Goal: Information Seeking & Learning: Get advice/opinions

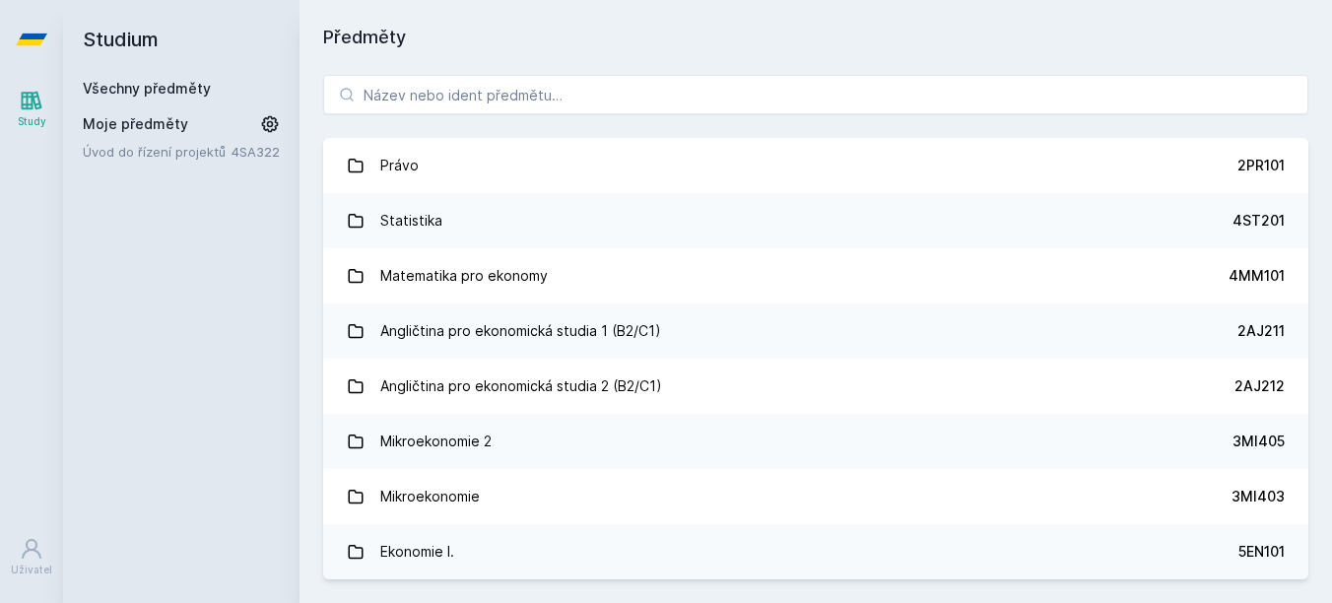
click at [536, 127] on div "Právo 2PR101 Statistika 4ST201 Matematika pro ekonomy 4MM101 Angličtina pro eko…" at bounding box center [815, 327] width 1032 height 552
click at [545, 98] on input "search" at bounding box center [815, 94] width 985 height 39
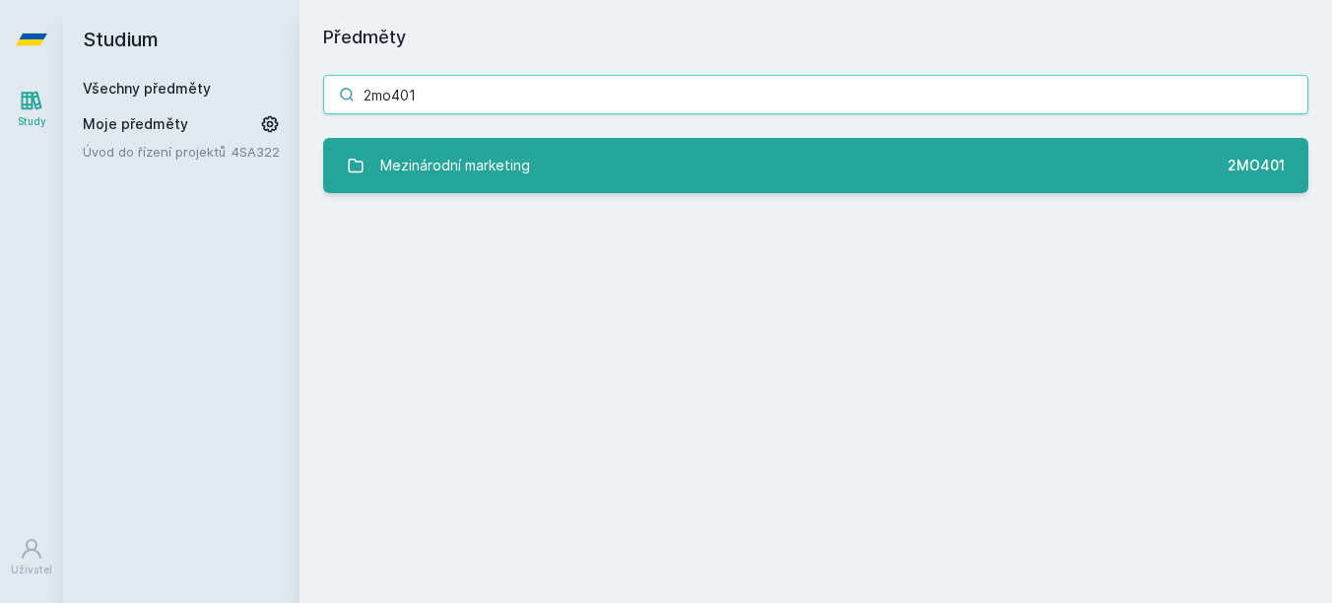
type input "2mo401"
click at [559, 147] on link "Mezinárodní marketing 2MO401" at bounding box center [815, 165] width 985 height 55
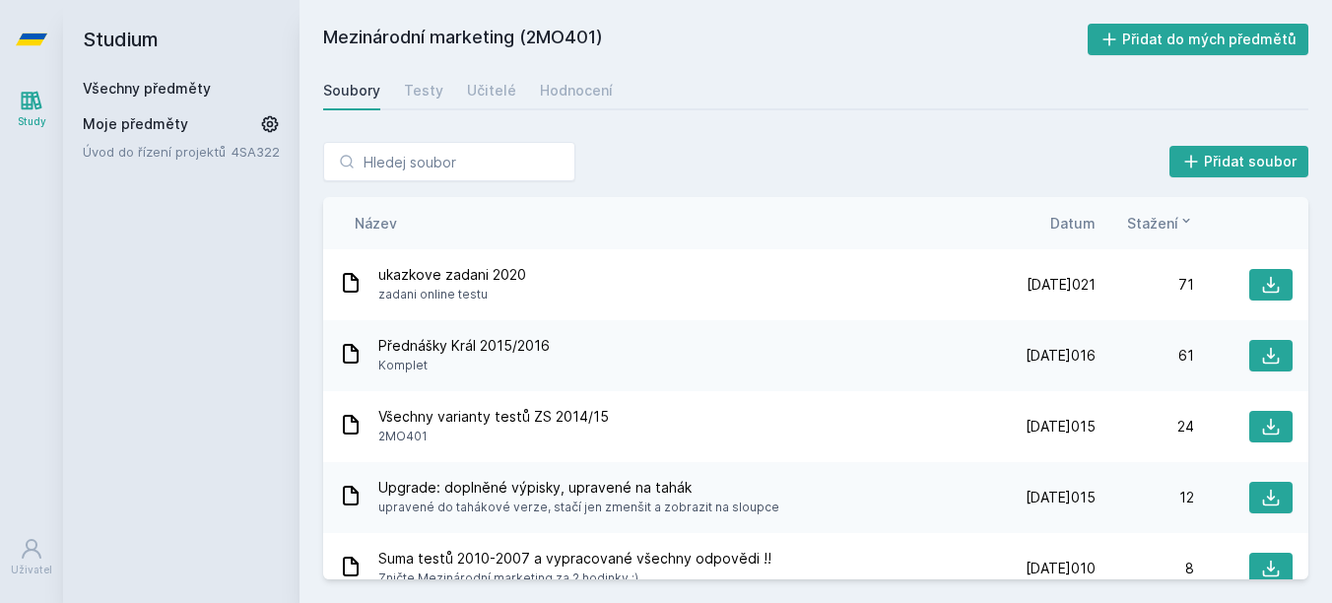
click at [1072, 218] on span "Datum" at bounding box center [1072, 223] width 45 height 21
click at [1083, 219] on icon at bounding box center [1087, 221] width 16 height 16
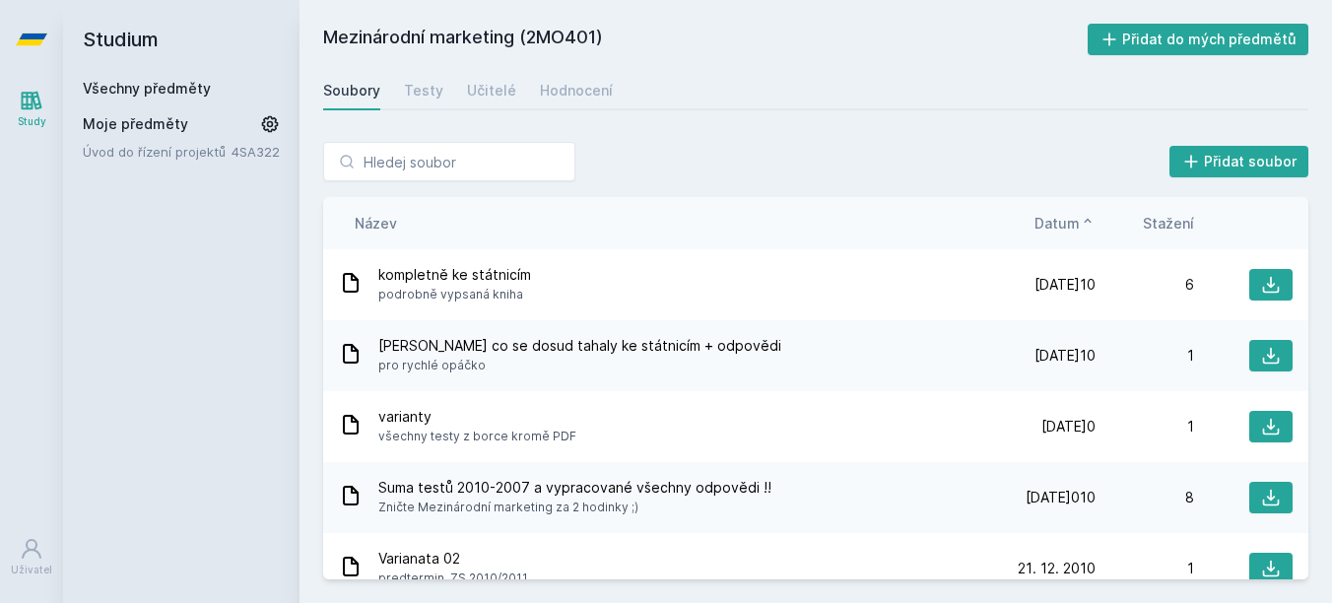
click at [1056, 211] on div "Název Datum Stažení" at bounding box center [815, 223] width 985 height 52
click at [1054, 223] on span "Datum" at bounding box center [1056, 223] width 45 height 21
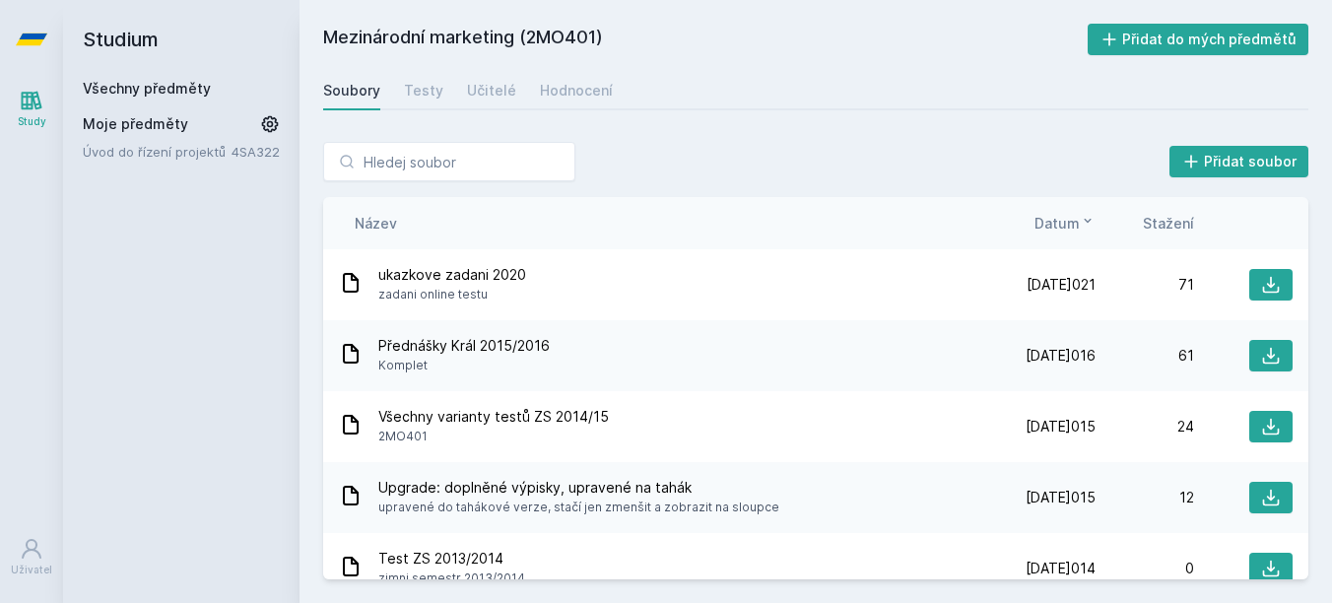
click at [380, 93] on div "Soubory Testy Učitelé Hodnocení" at bounding box center [815, 90] width 985 height 39
click at [425, 93] on div "Testy" at bounding box center [423, 91] width 39 height 20
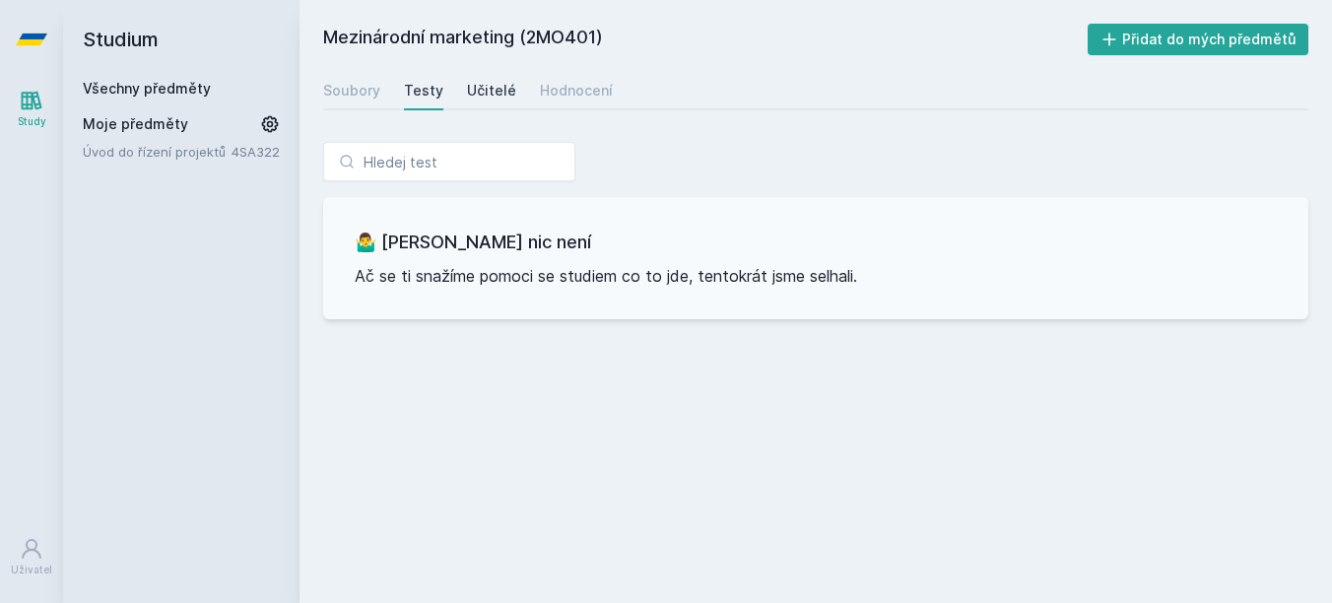
click at [489, 83] on div "Učitelé" at bounding box center [491, 91] width 49 height 20
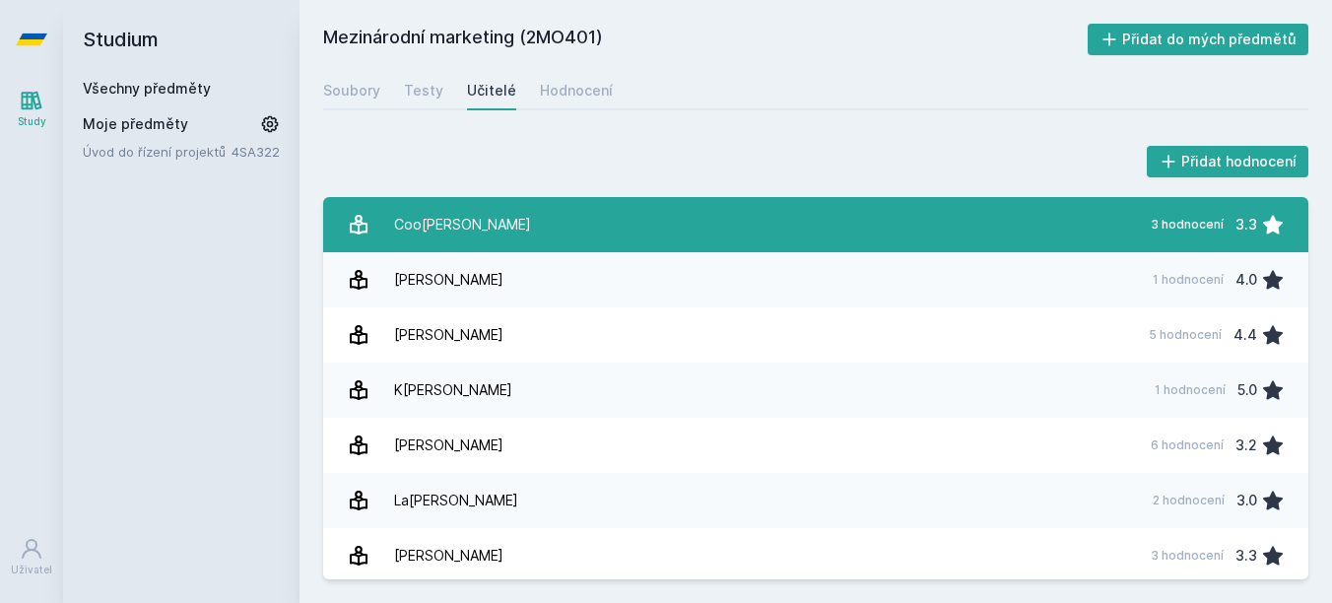
click at [630, 233] on link "[PERSON_NAME] 3 hodnocení 3.3" at bounding box center [815, 224] width 985 height 55
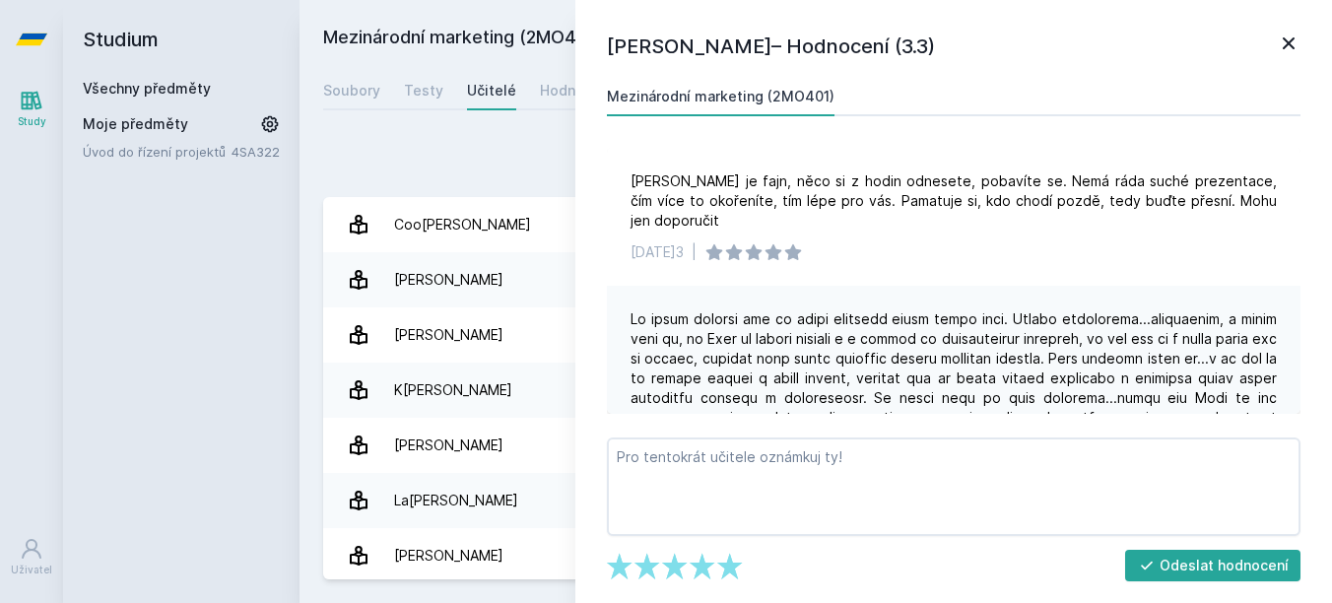
click at [1284, 48] on icon at bounding box center [1288, 43] width 12 height 12
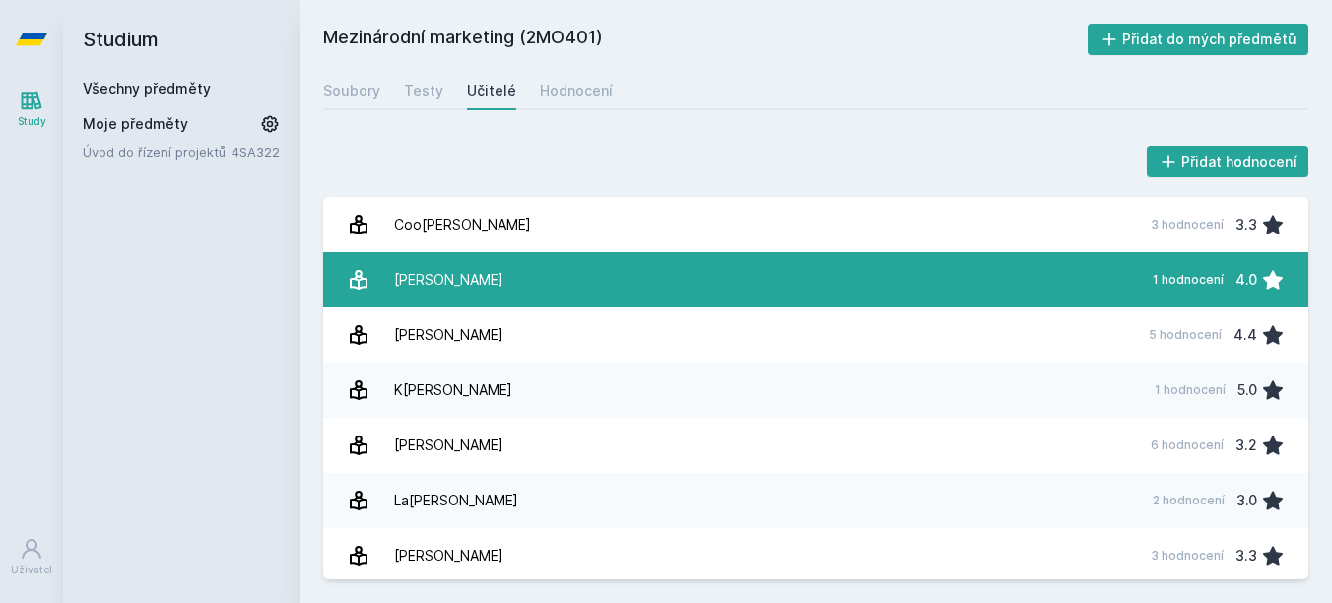
click at [765, 267] on link "[PERSON_NAME] 1 hodnocení 4.0" at bounding box center [815, 279] width 985 height 55
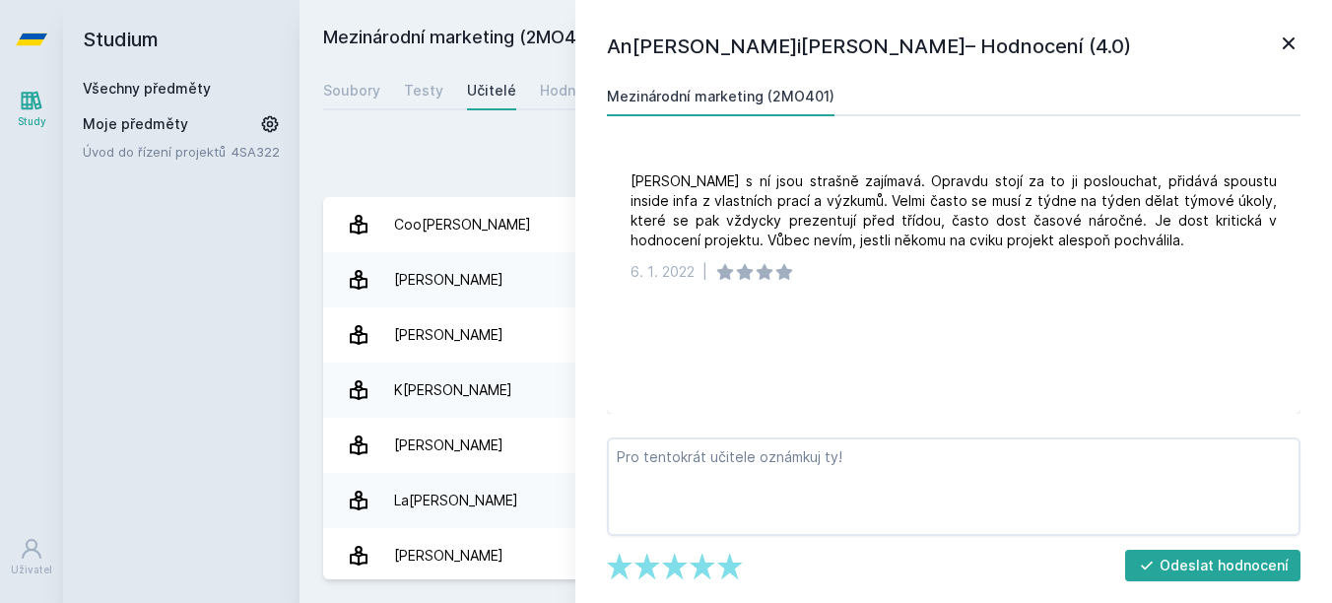
click at [1287, 46] on icon at bounding box center [1288, 44] width 24 height 24
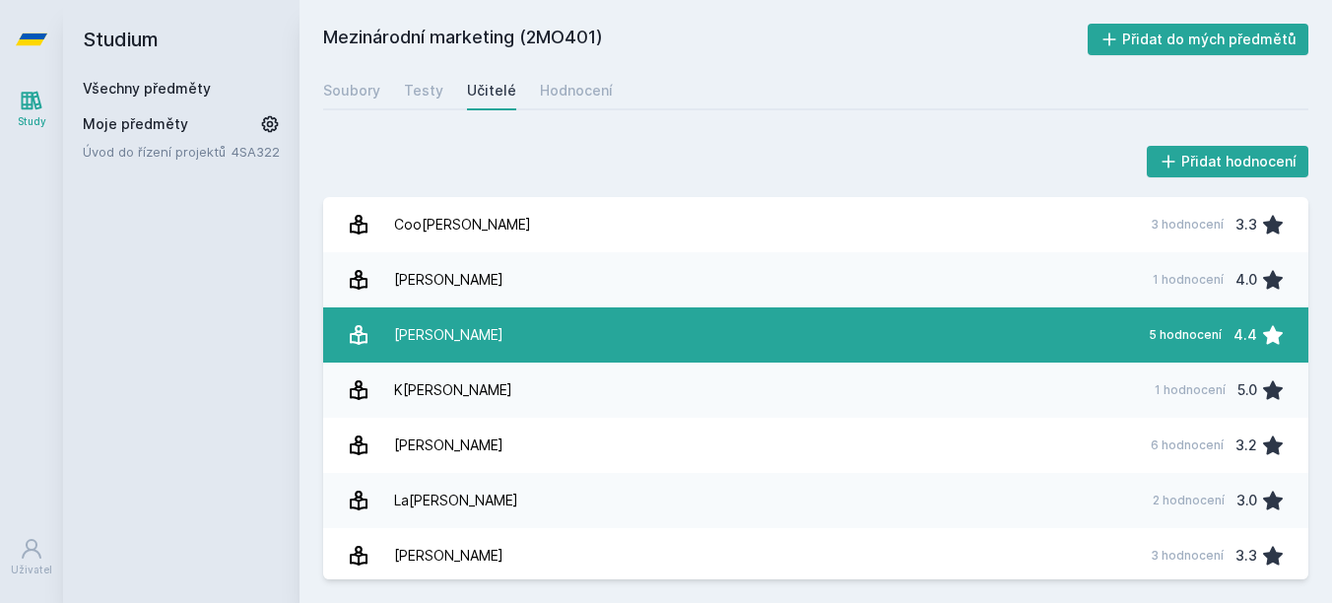
click at [632, 335] on link "Ha[PERSON_NAME] 5 hodnocení 4.4" at bounding box center [815, 334] width 985 height 55
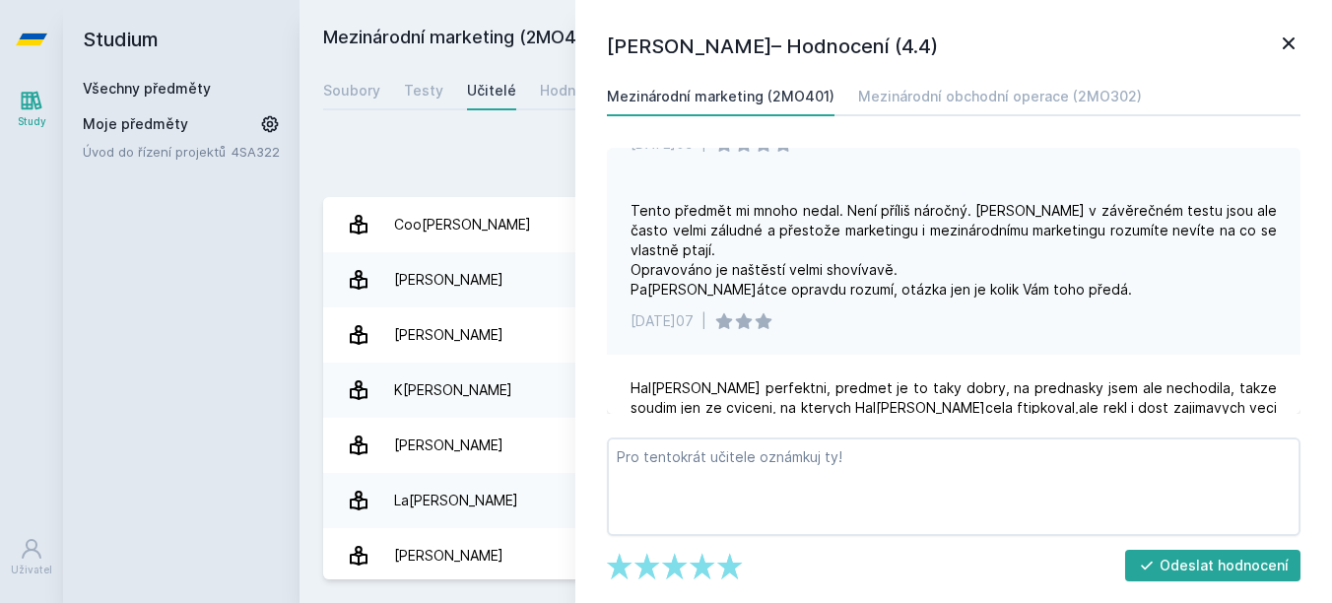
scroll to position [30, 0]
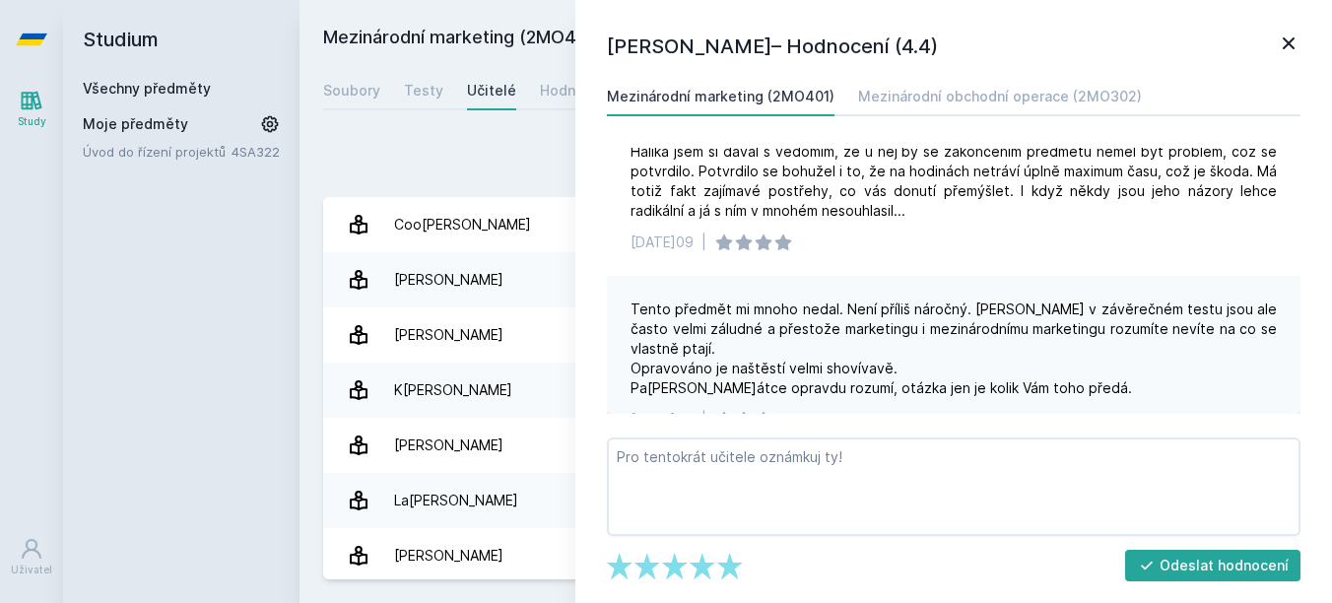
click at [1301, 40] on div "[PERSON_NAME]– Hodnocení (4.4) Mezinárodní marketing (2MO401) Mezinárodní obcho…" at bounding box center [953, 301] width 756 height 603
click at [1281, 49] on icon at bounding box center [1288, 44] width 24 height 24
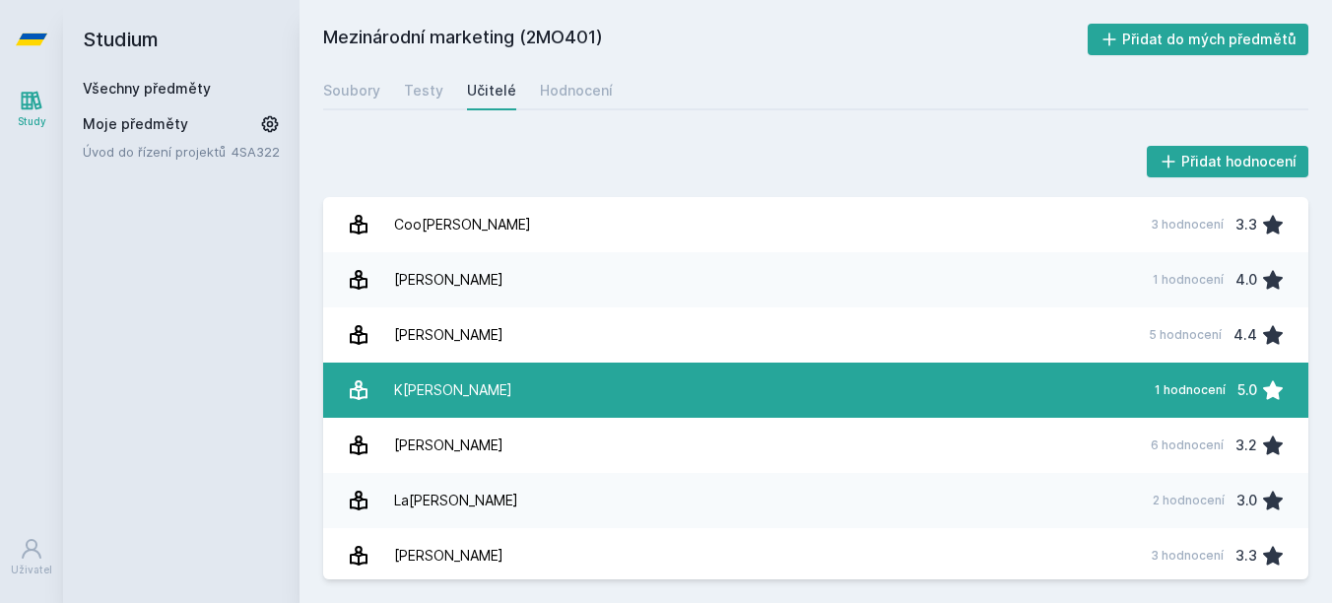
click at [637, 387] on link "Kar[PERSON_NAME] 1 hodnocení 5.0" at bounding box center [815, 389] width 985 height 55
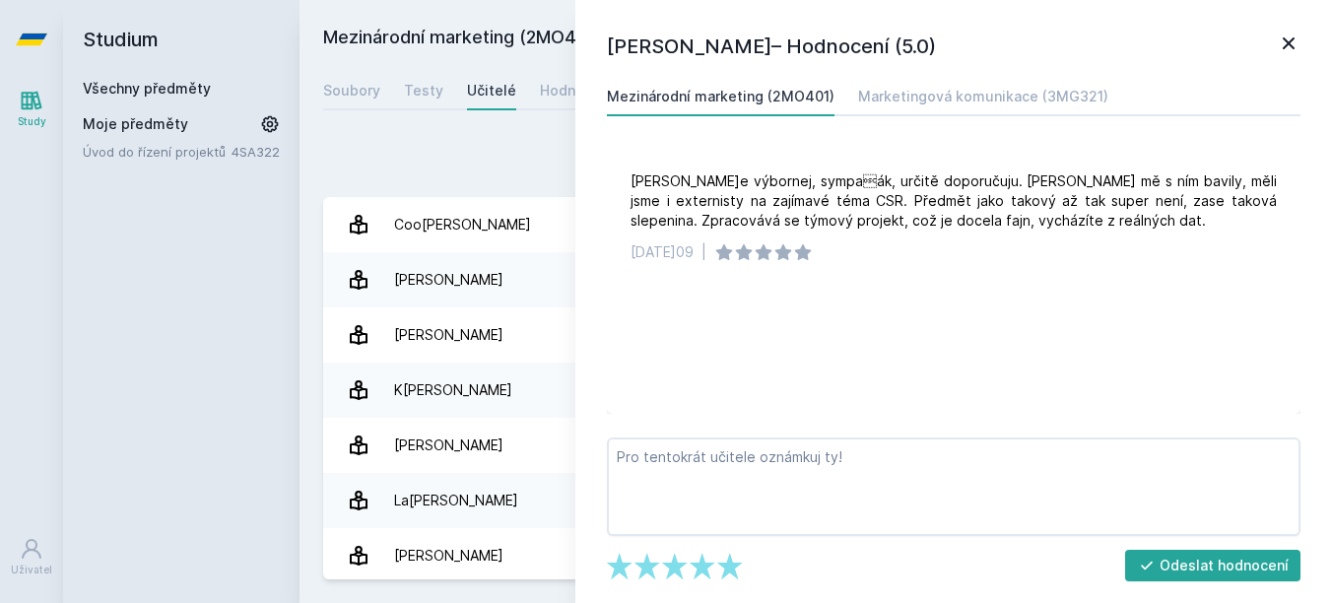
click at [1285, 31] on div "[PERSON_NAME] – Hodnocení (5.0) Mezinárodní marketing (2MO401) Marketingová kom…" at bounding box center [953, 301] width 756 height 603
click at [1285, 41] on icon at bounding box center [1288, 43] width 12 height 12
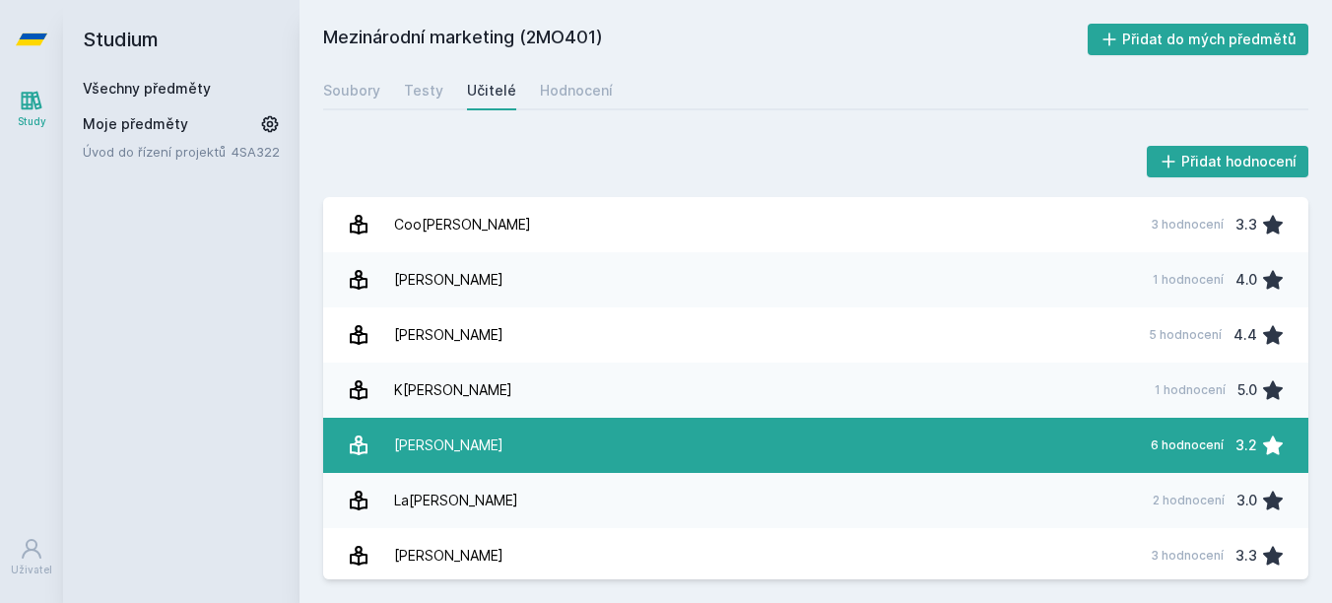
click at [635, 433] on link "Kr[PERSON_NAME] 6 hodnocení 3.2" at bounding box center [815, 445] width 985 height 55
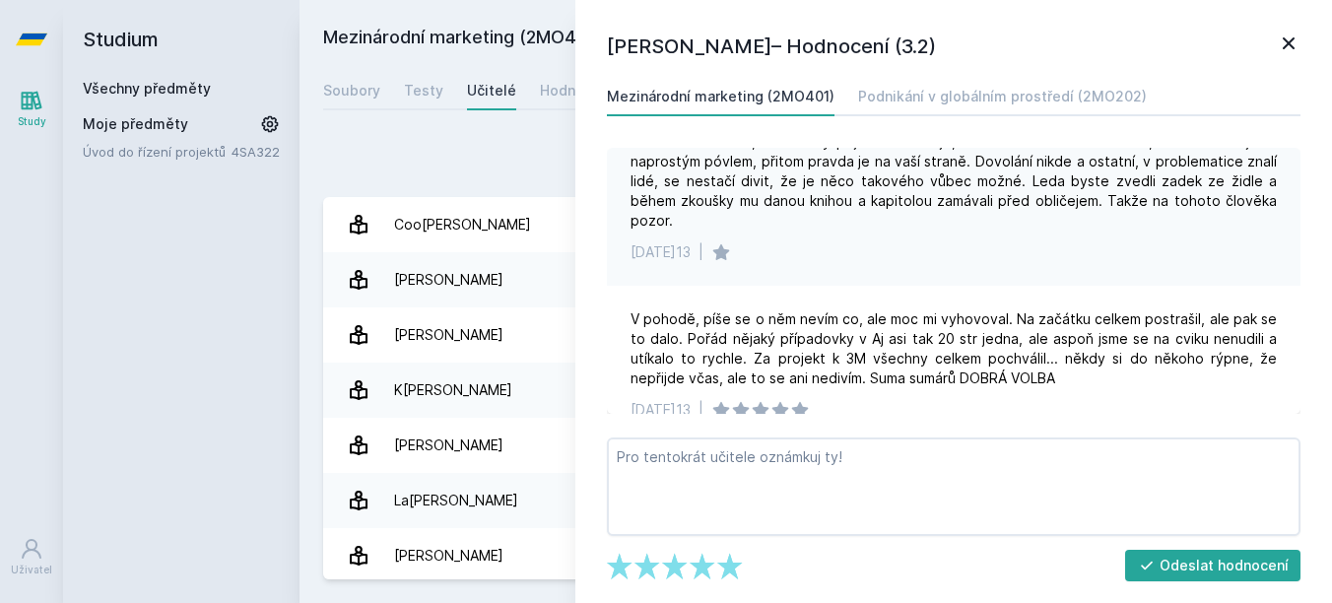
scroll to position [837, 0]
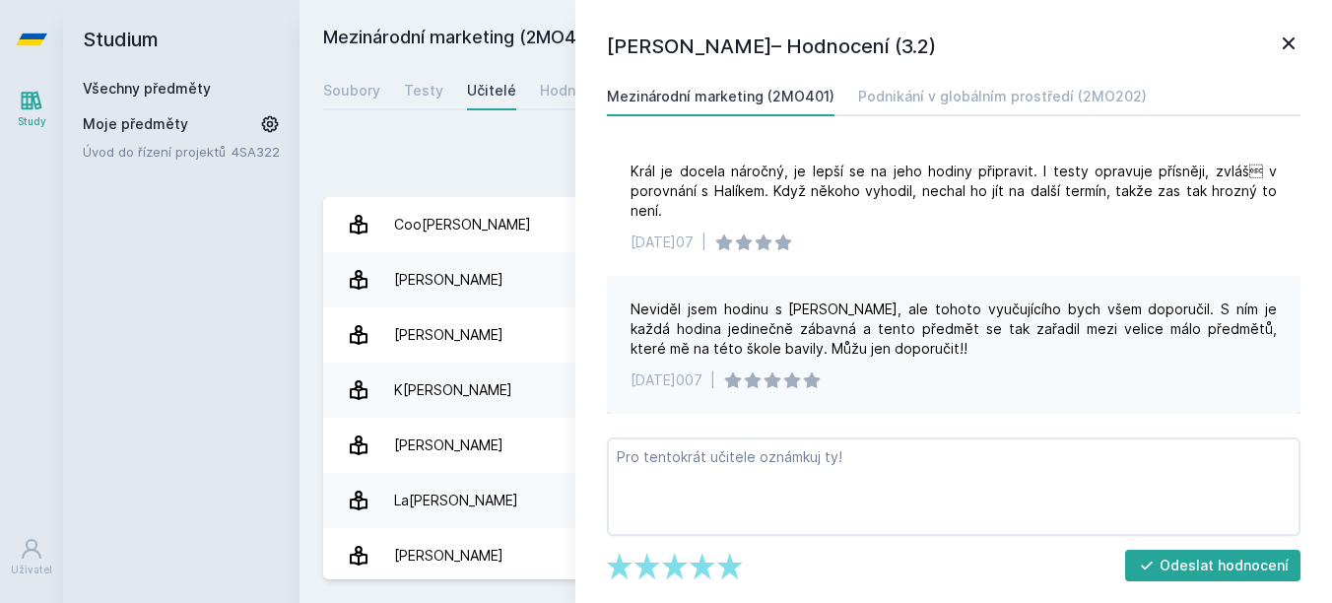
click at [1291, 37] on icon at bounding box center [1288, 44] width 24 height 24
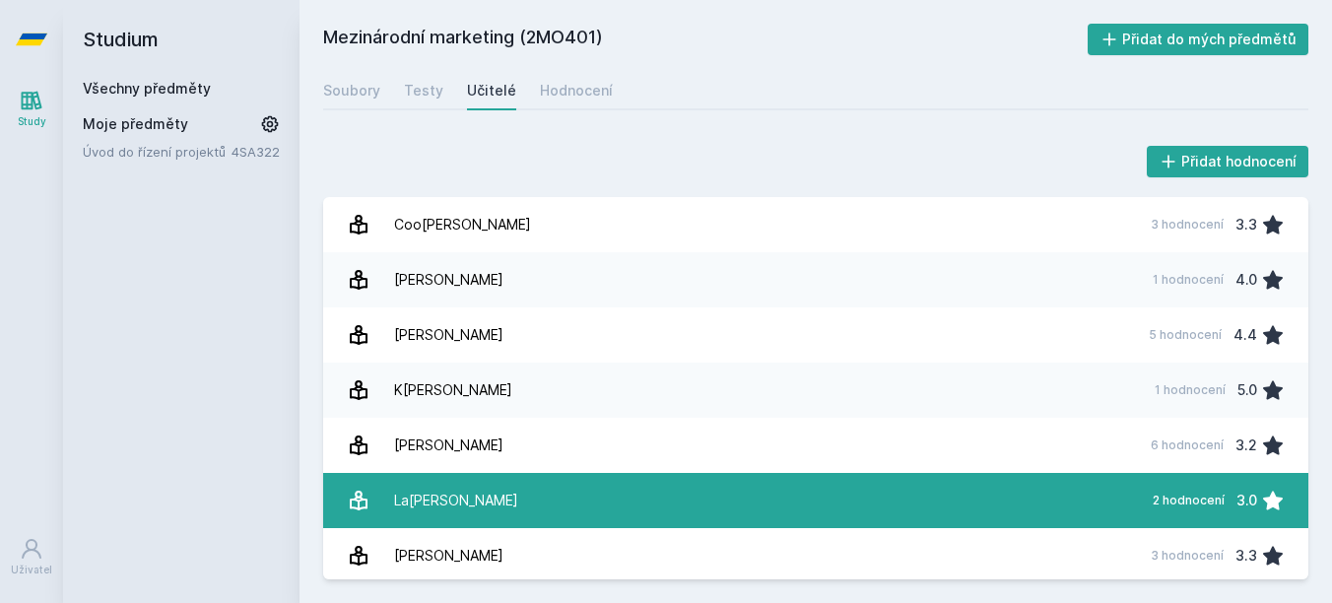
click at [612, 490] on link "Las[PERSON_NAME] 2 hodnocení 3.0" at bounding box center [815, 500] width 985 height 55
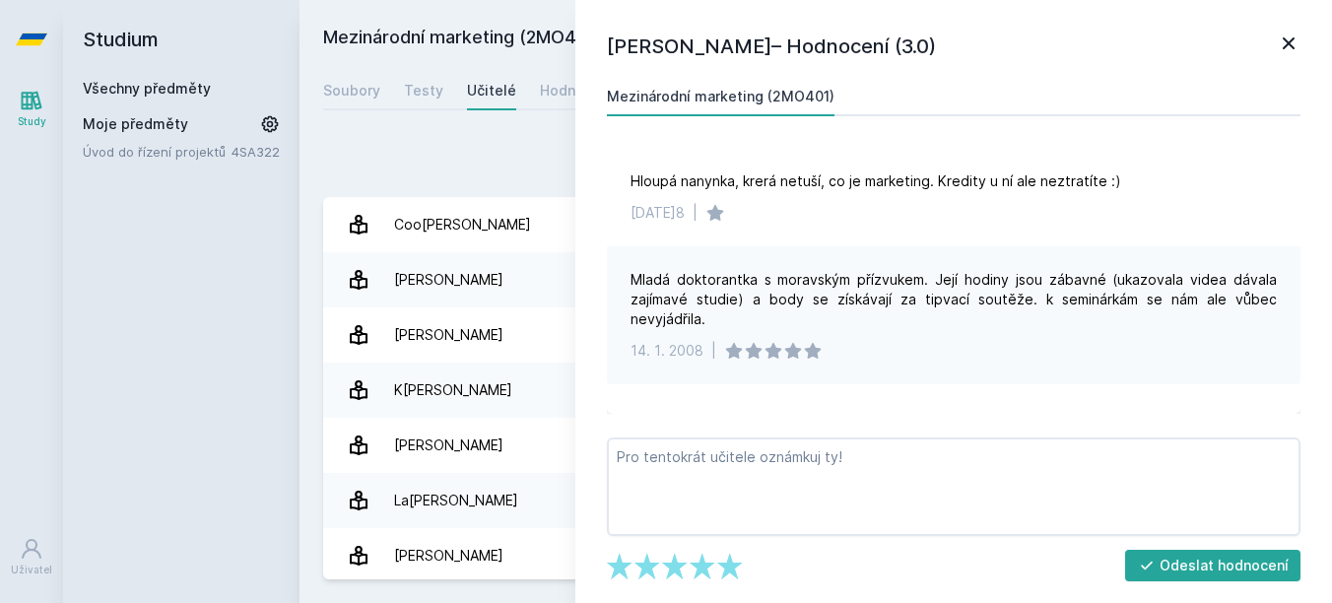
click at [1288, 36] on icon at bounding box center [1288, 44] width 24 height 24
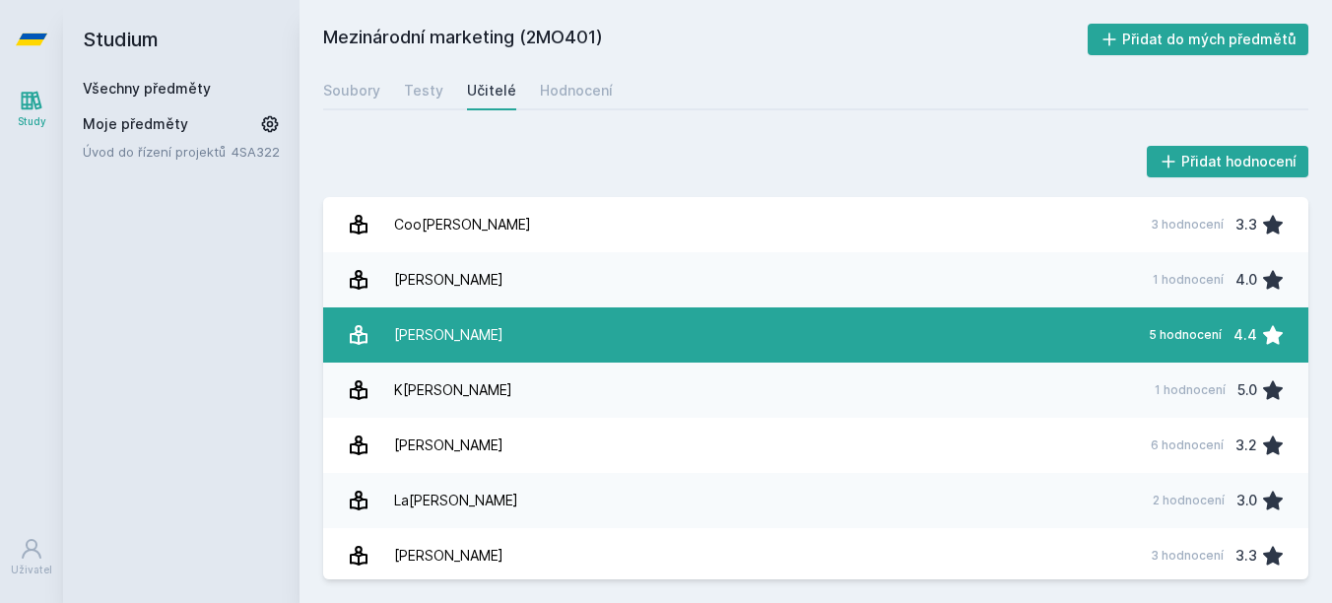
scroll to position [197, 0]
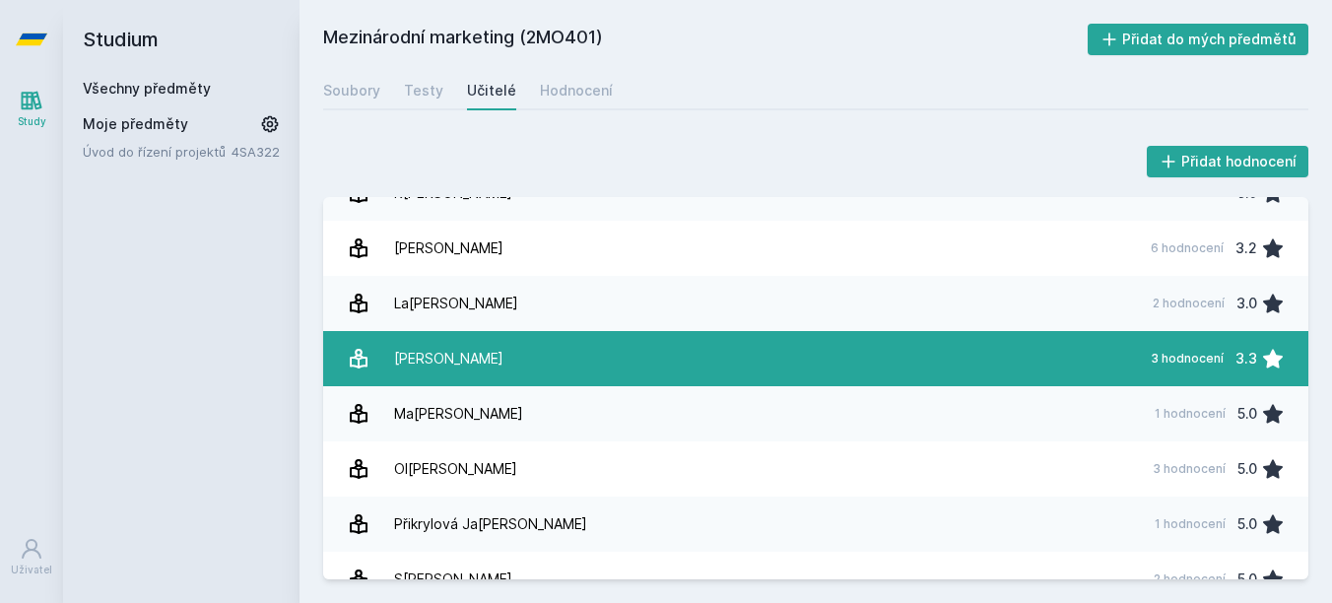
click at [557, 359] on link "Lh[PERSON_NAME] 3 hodnocení 3.3" at bounding box center [815, 358] width 985 height 55
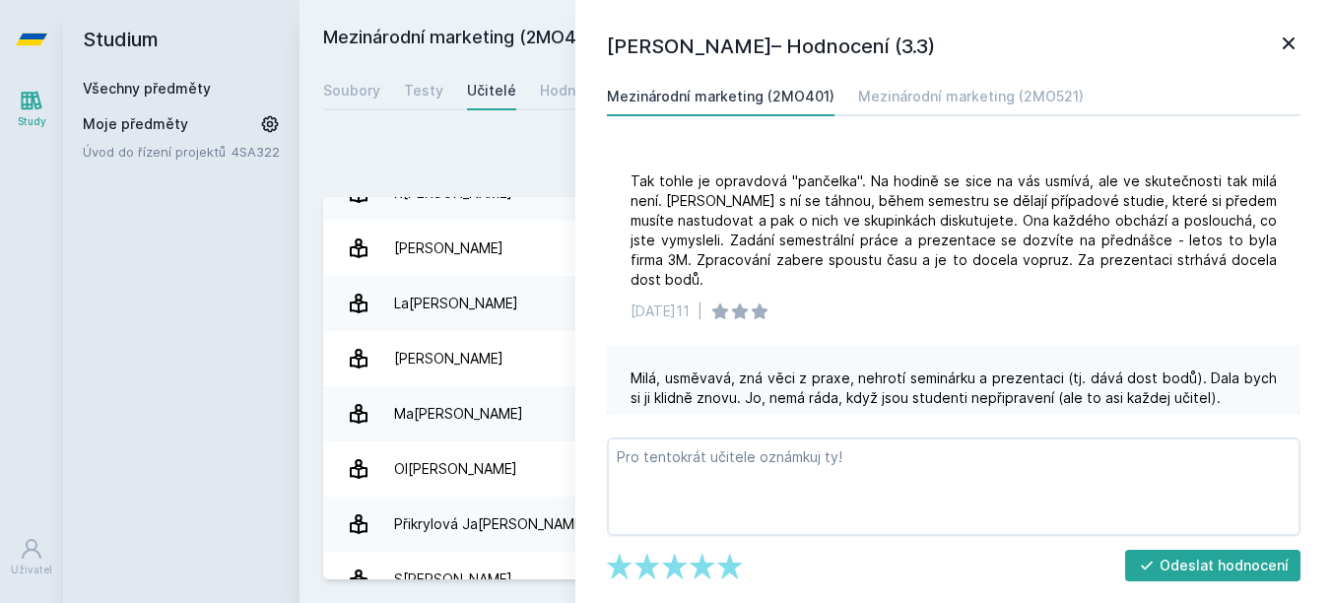
scroll to position [266, 0]
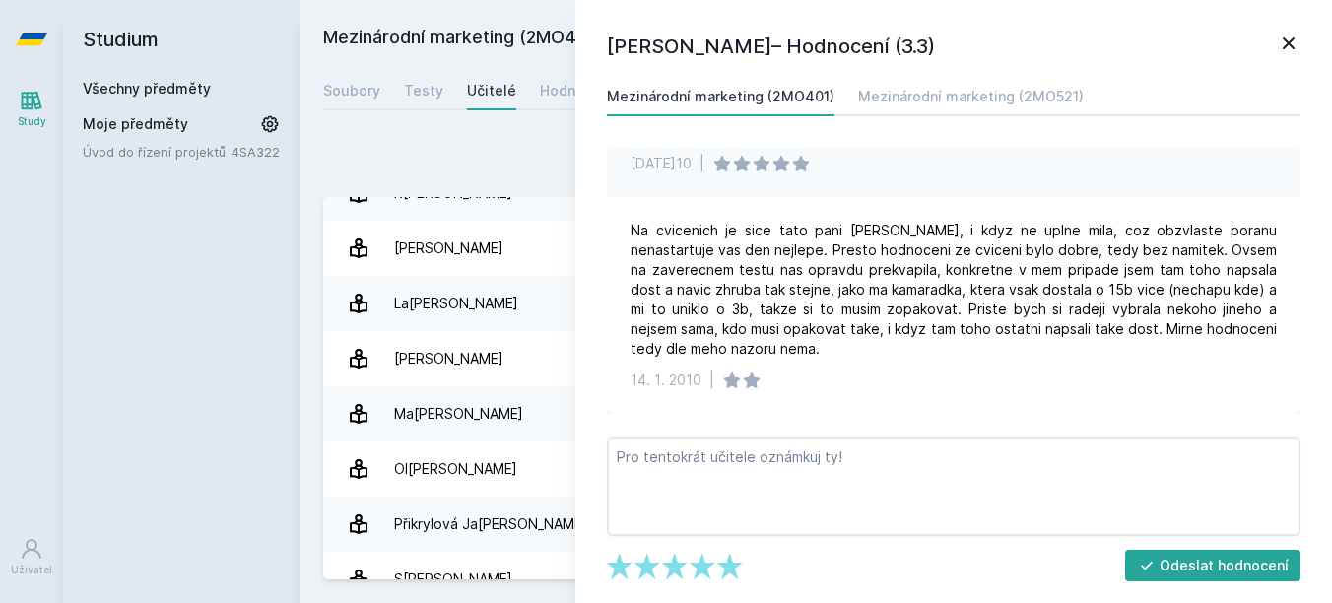
click at [1286, 40] on icon at bounding box center [1288, 43] width 12 height 12
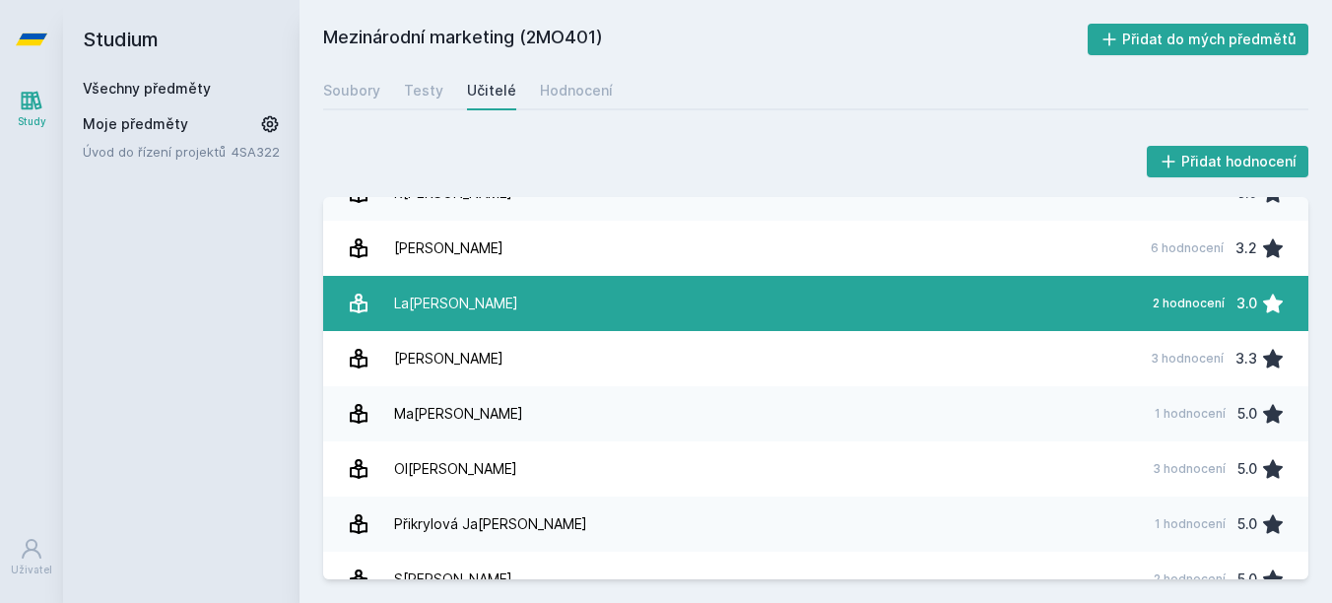
scroll to position [225, 0]
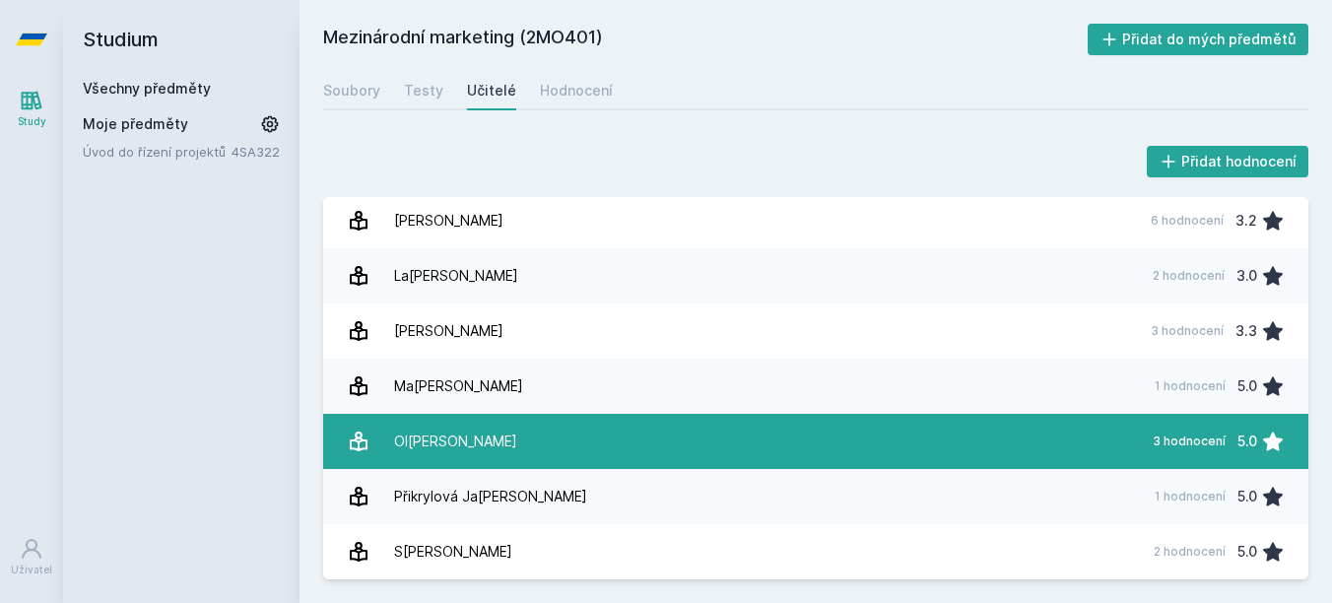
click at [483, 439] on div "Ol[PERSON_NAME]" at bounding box center [455, 441] width 123 height 39
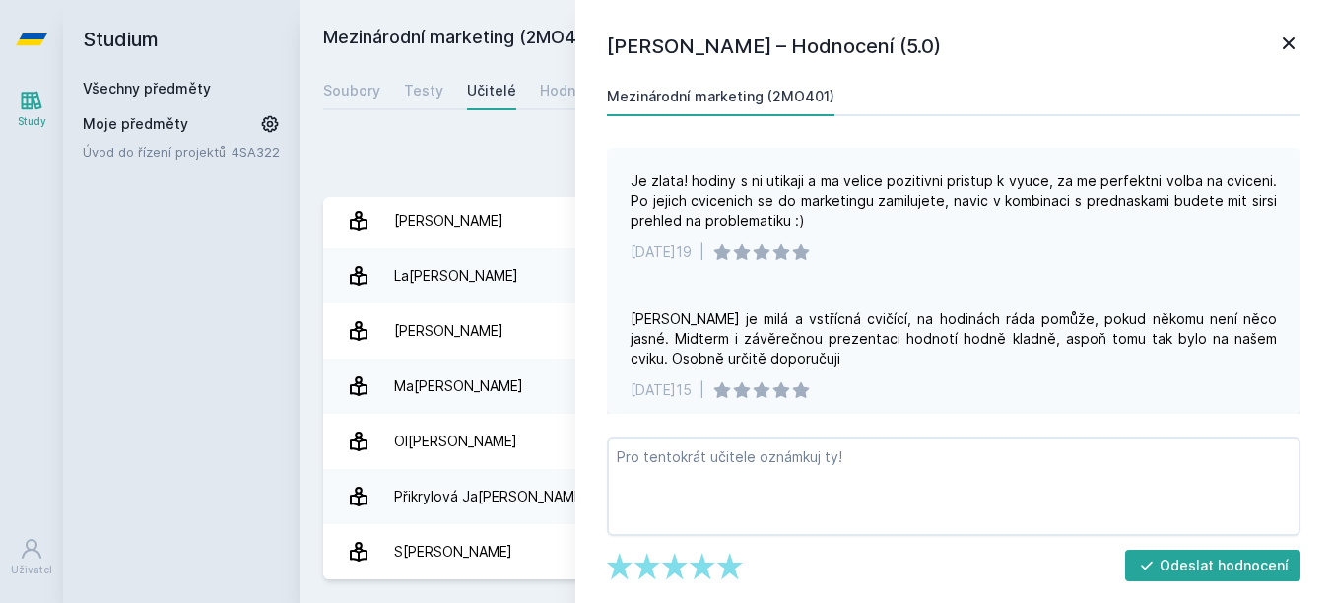
scroll to position [108, 0]
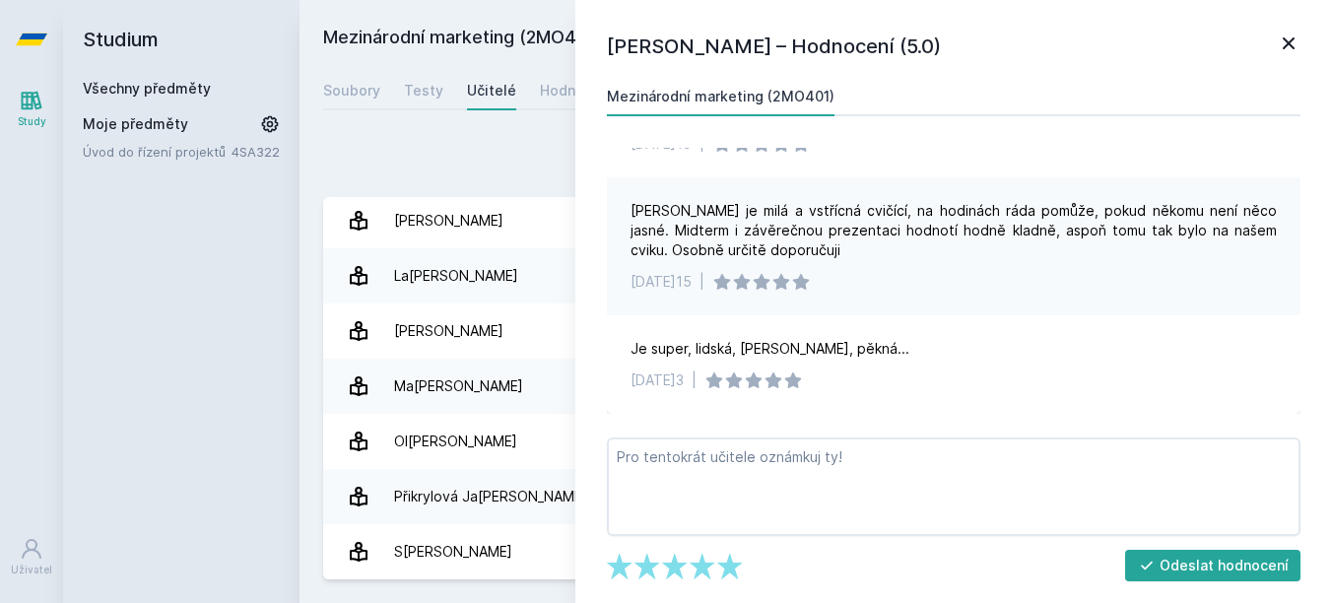
click at [1274, 34] on h1 "[PERSON_NAME] – Hodnocení (5.0)" at bounding box center [942, 47] width 670 height 30
click at [1284, 36] on icon at bounding box center [1288, 44] width 24 height 24
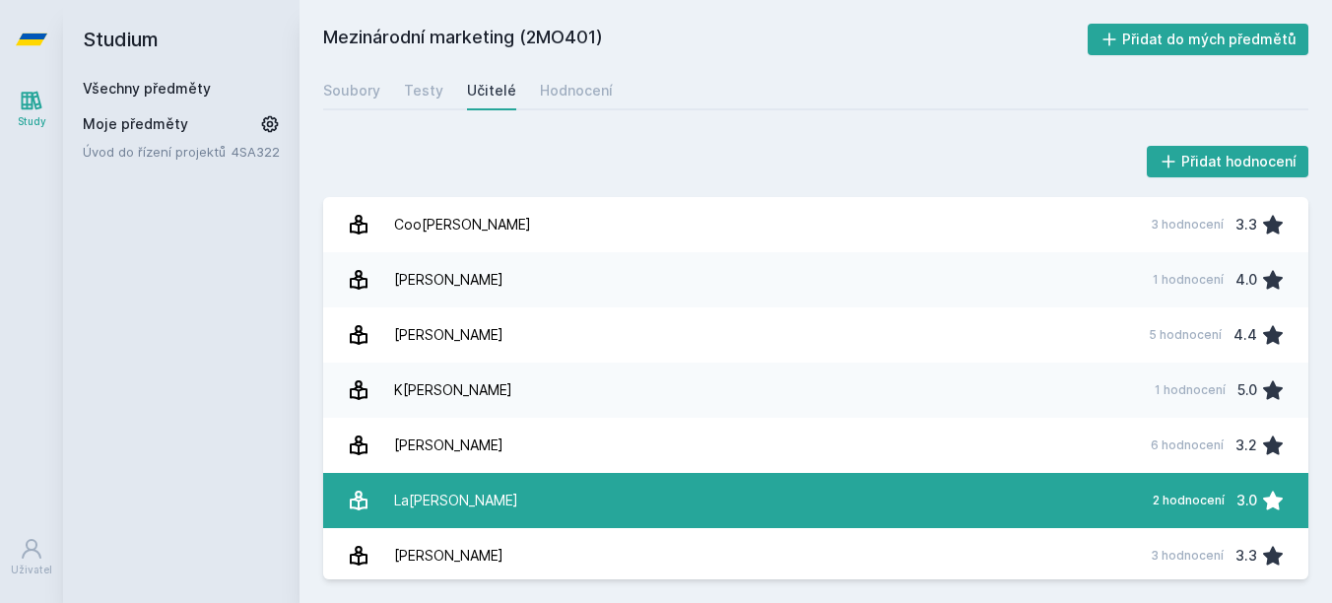
scroll to position [225, 0]
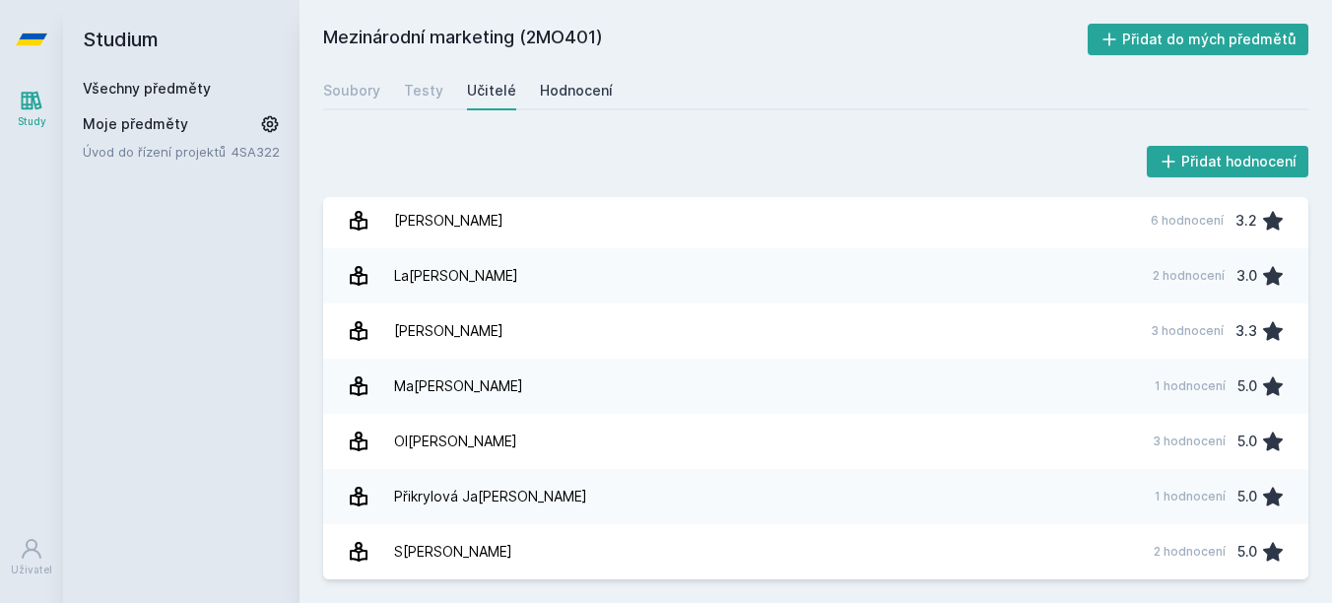
click at [575, 105] on link "Hodnocení" at bounding box center [576, 90] width 73 height 39
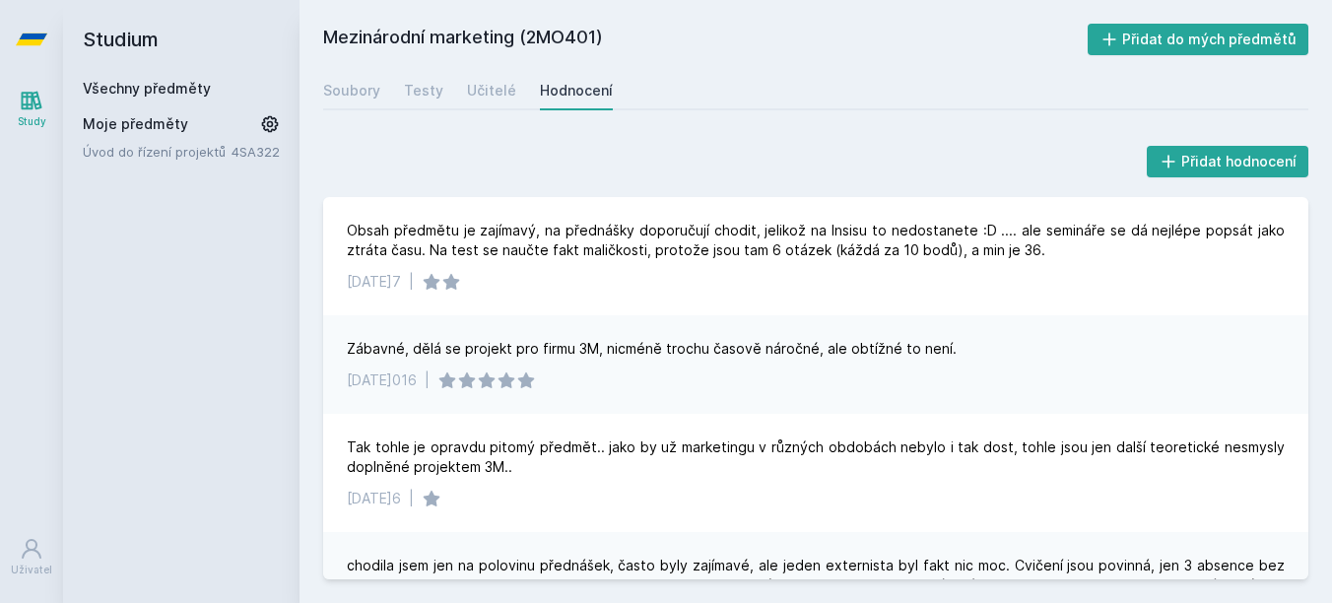
scroll to position [394, 0]
